Goal: Register for event/course

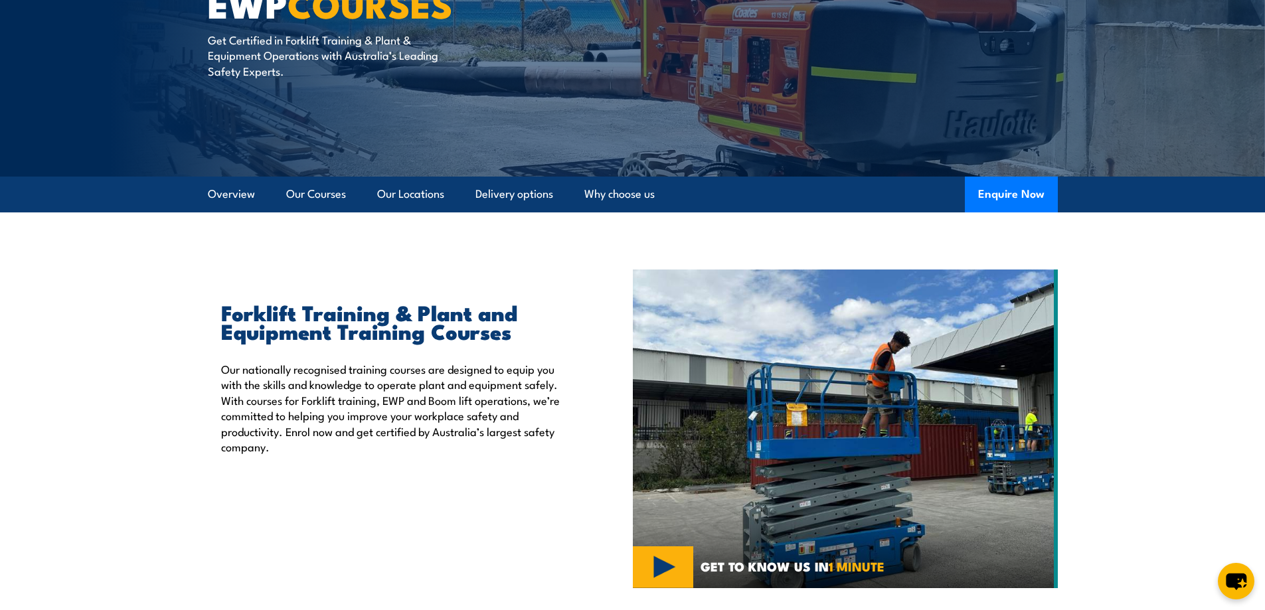
scroll to position [133, 0]
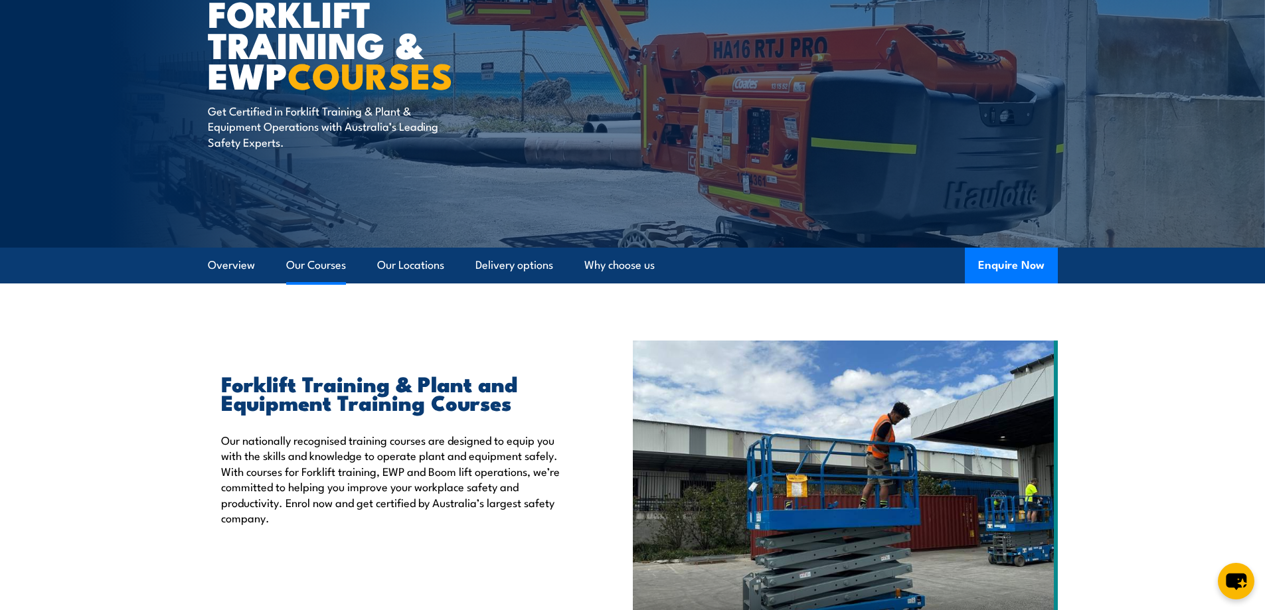
click at [308, 265] on link "Our Courses" at bounding box center [316, 265] width 60 height 35
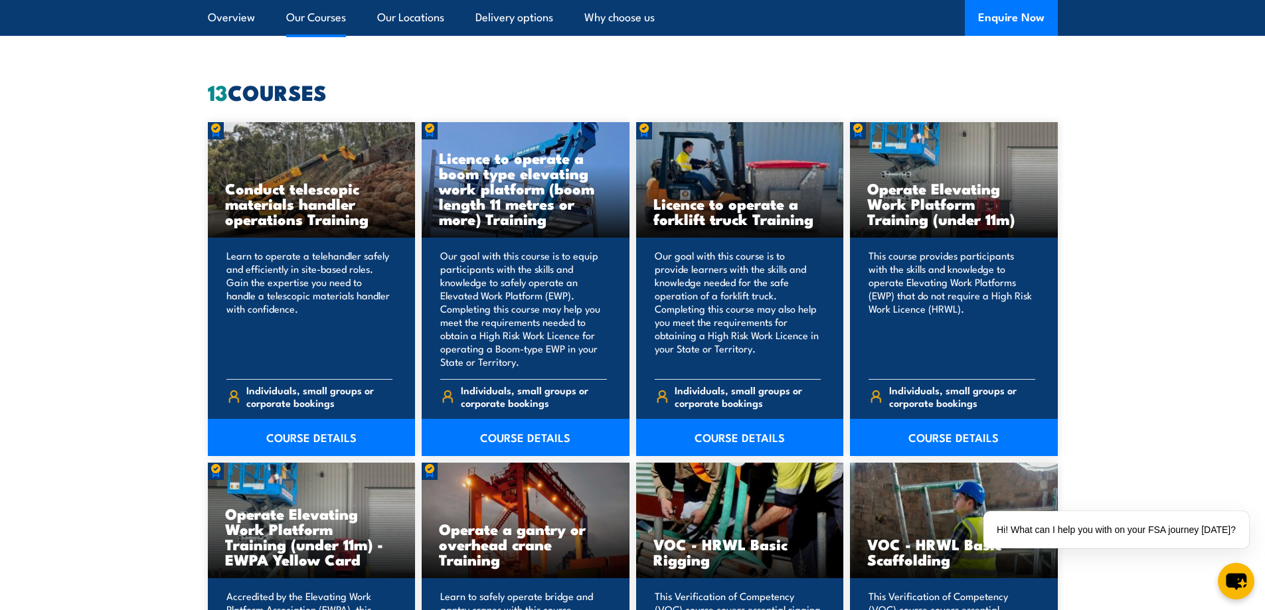
scroll to position [941, 0]
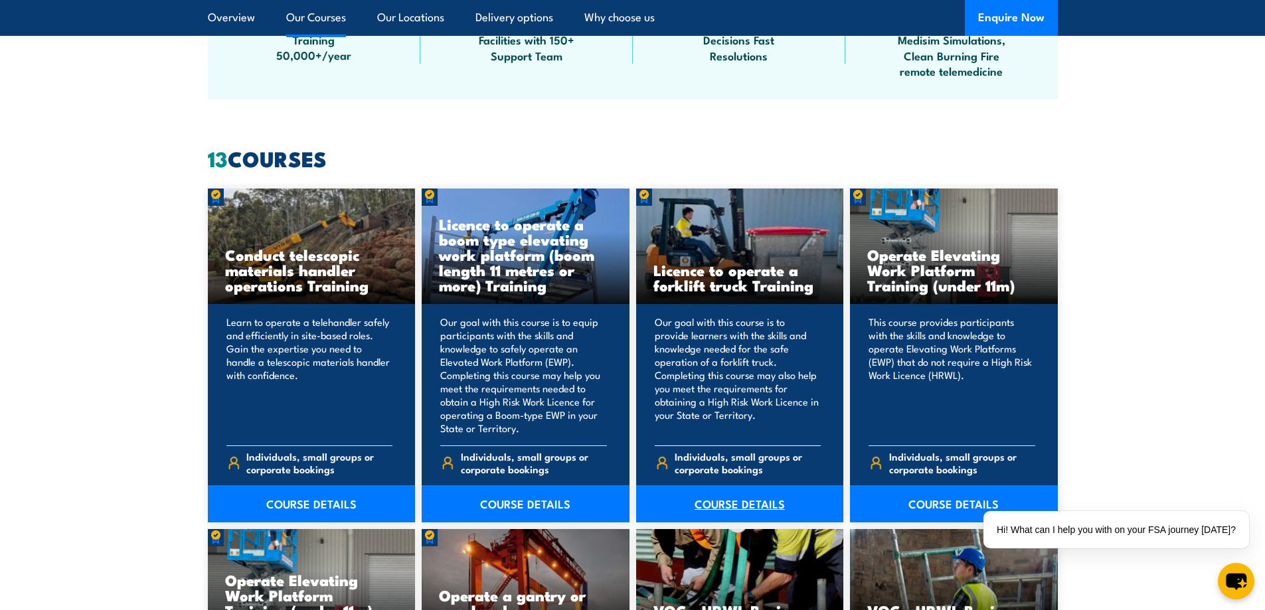
click at [725, 499] on link "COURSE DETAILS" at bounding box center [740, 503] width 208 height 37
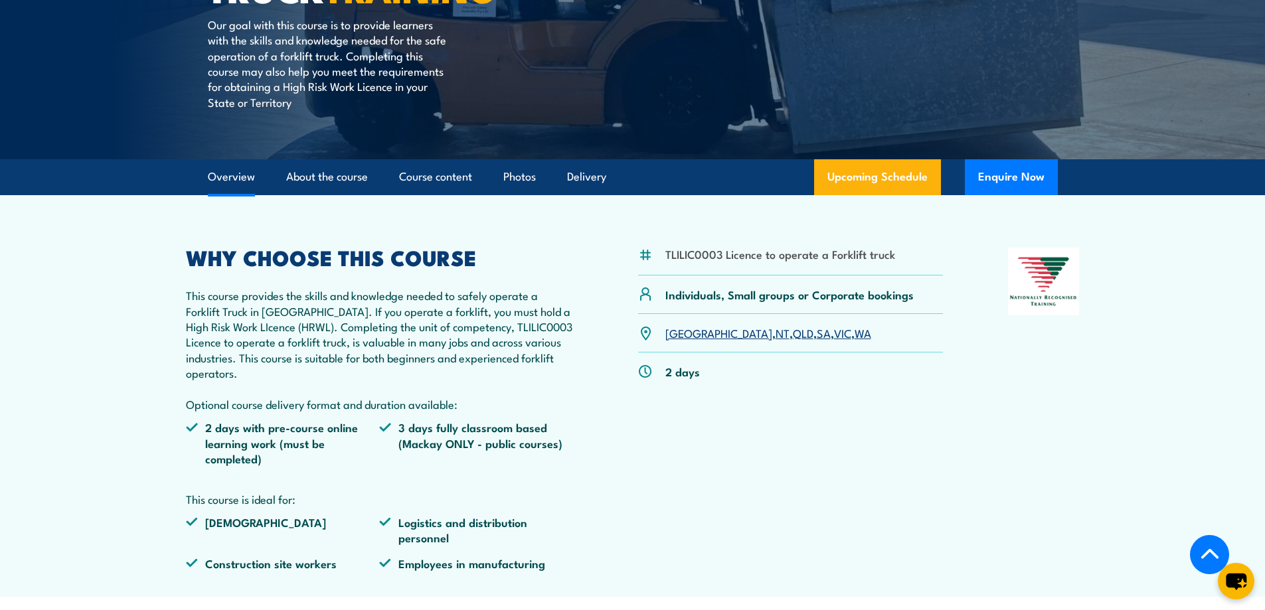
scroll to position [332, 0]
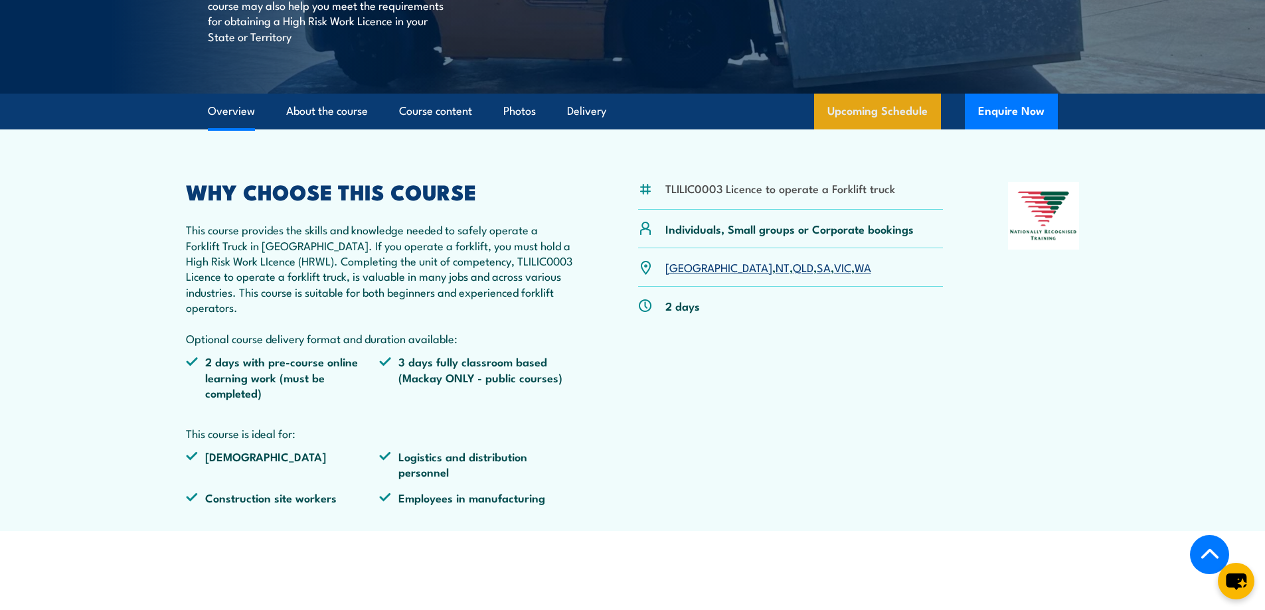
click at [879, 108] on link "Upcoming Schedule" at bounding box center [877, 112] width 127 height 36
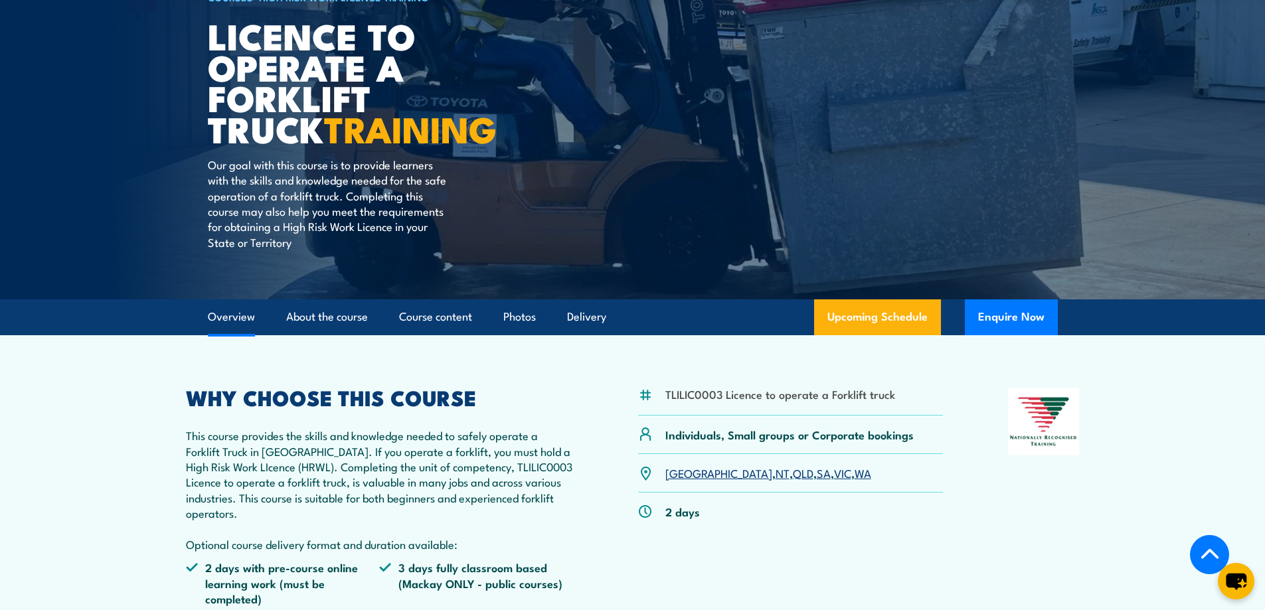
scroll to position [98, 0]
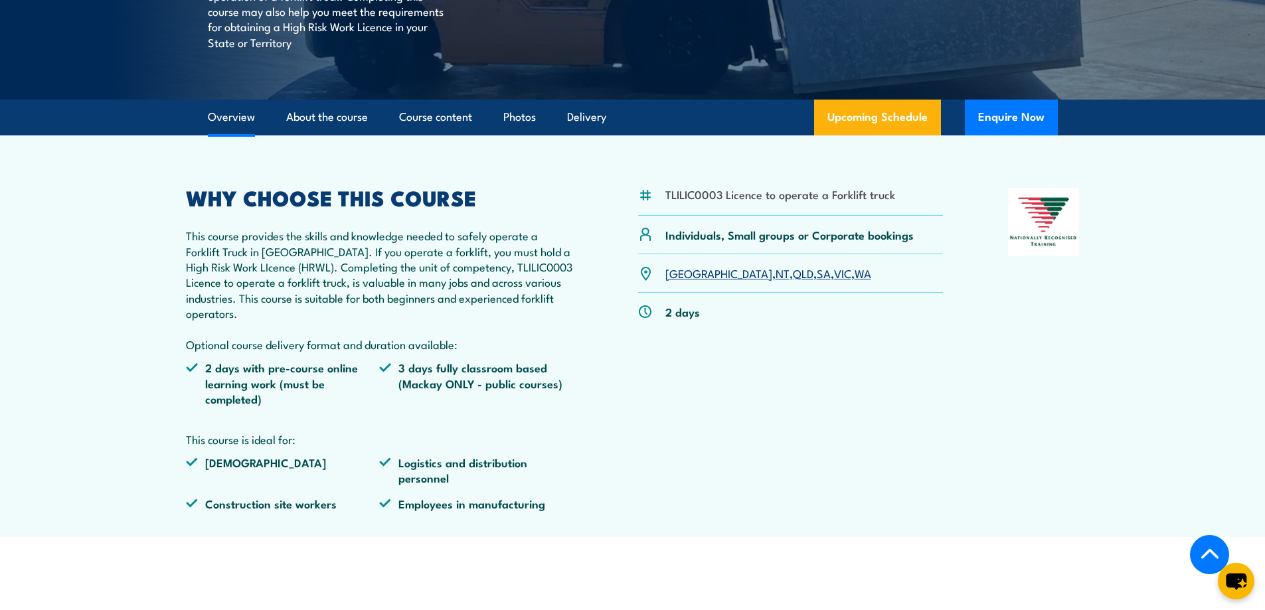
scroll to position [332, 0]
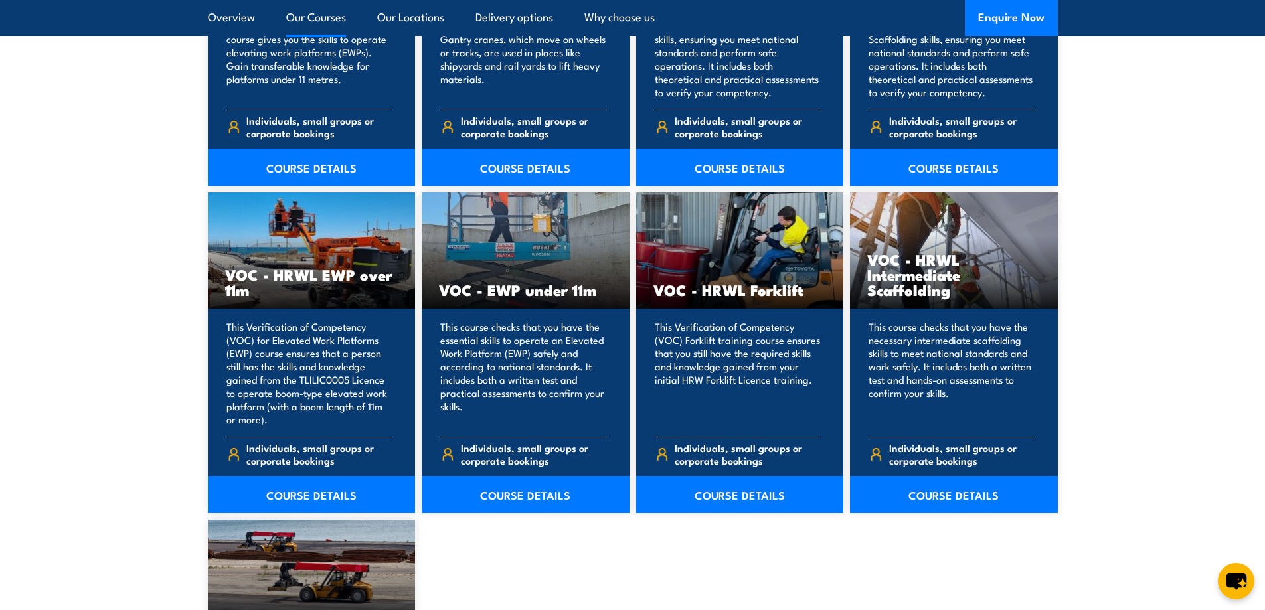
scroll to position [1605, 0]
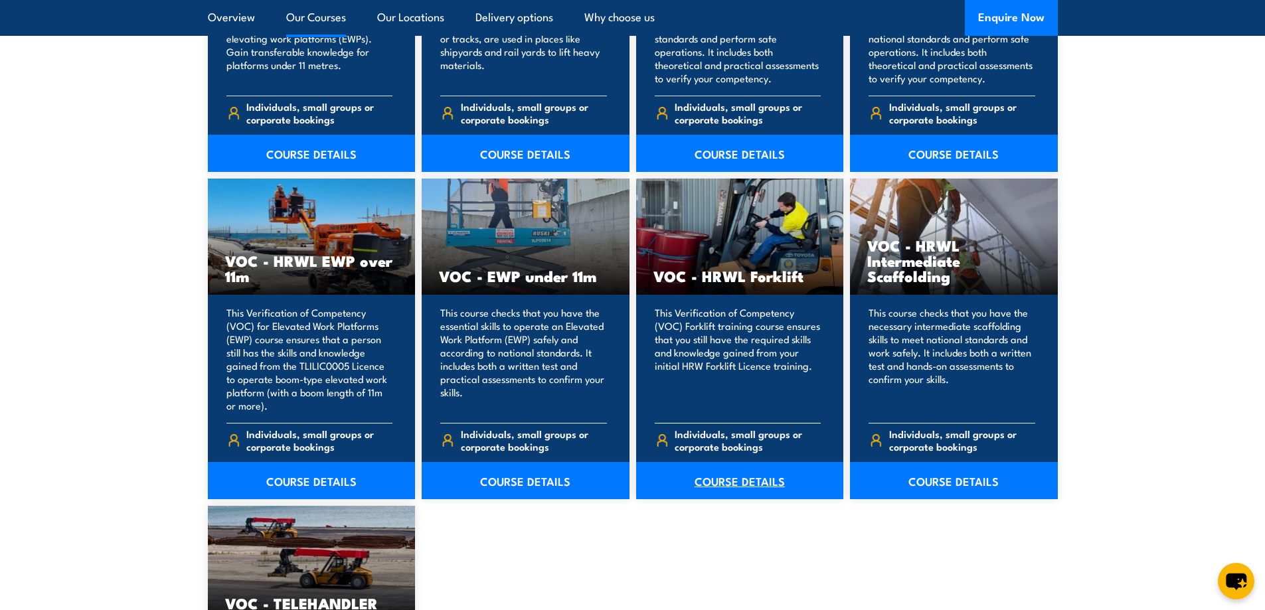
click at [744, 481] on link "COURSE DETAILS" at bounding box center [740, 480] width 208 height 37
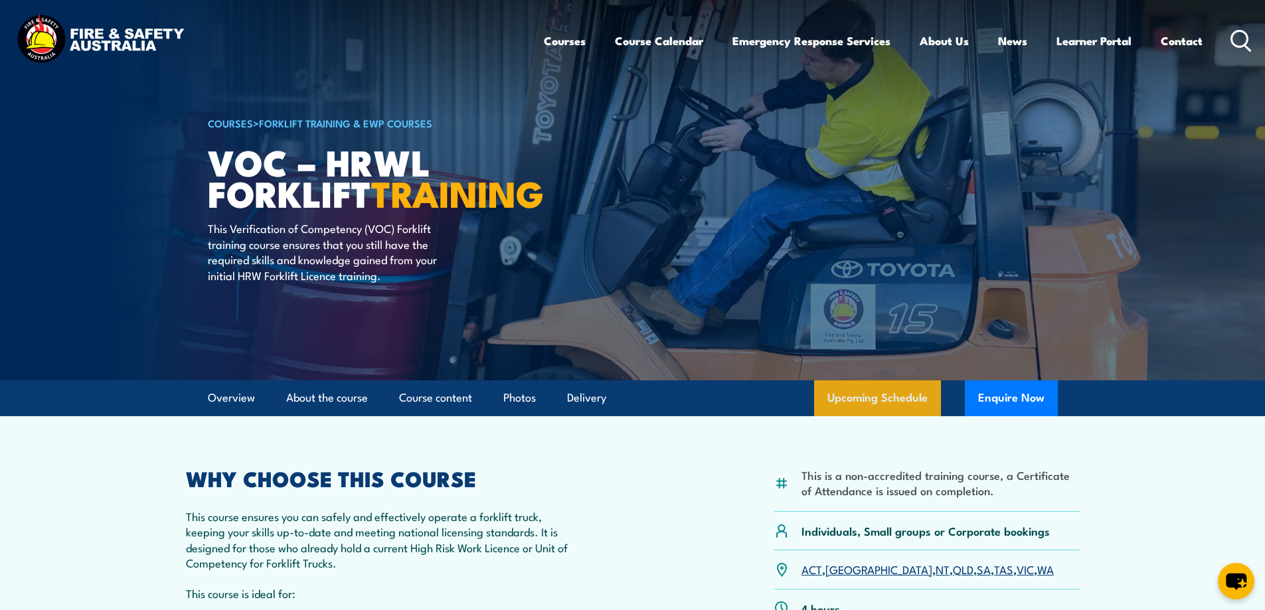
click at [898, 401] on link "Upcoming Schedule" at bounding box center [877, 398] width 127 height 36
